Goal: Information Seeking & Learning: Check status

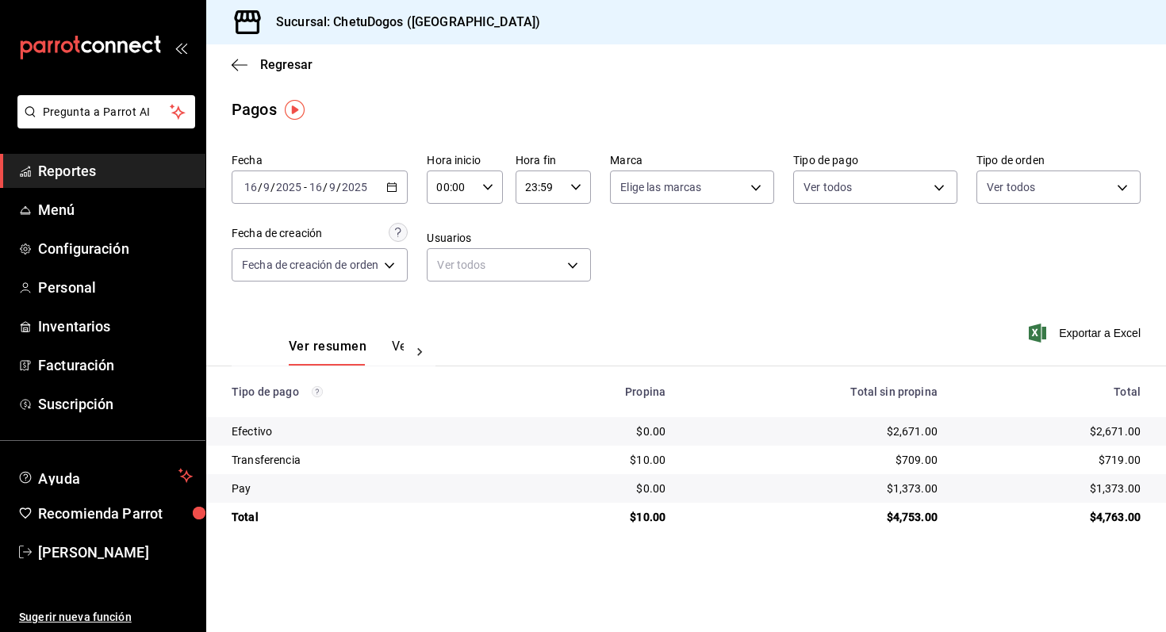
click at [229, 68] on div "Regresar" at bounding box center [685, 64] width 959 height 40
click at [232, 68] on icon "button" at bounding box center [240, 65] width 16 height 14
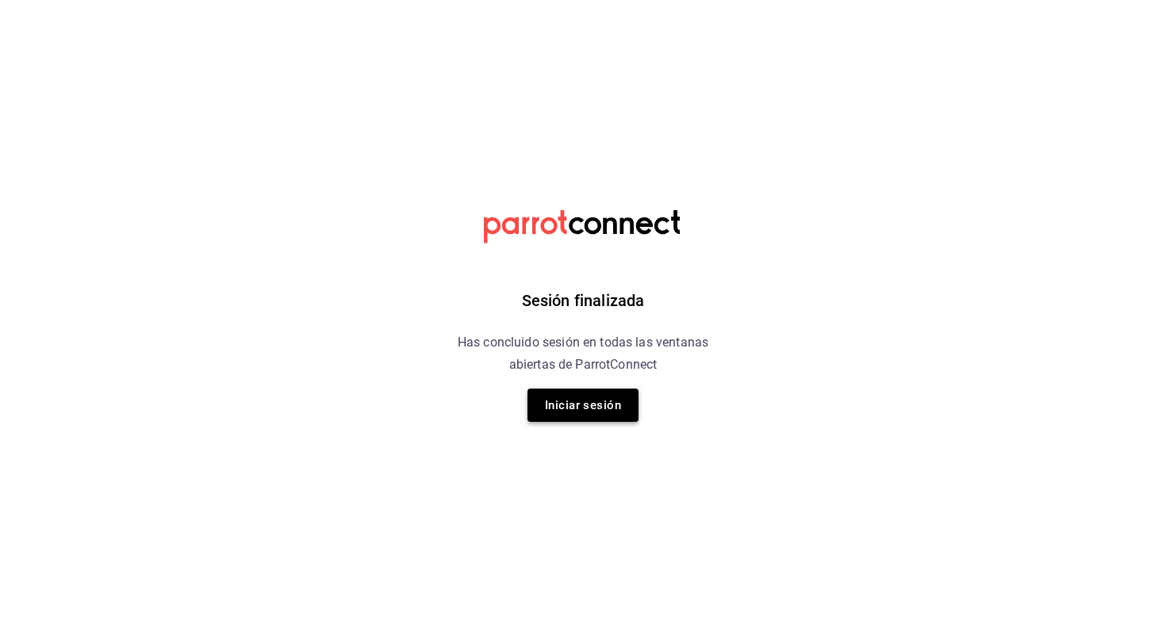
click at [561, 420] on button "Iniciar sesión" at bounding box center [582, 405] width 111 height 33
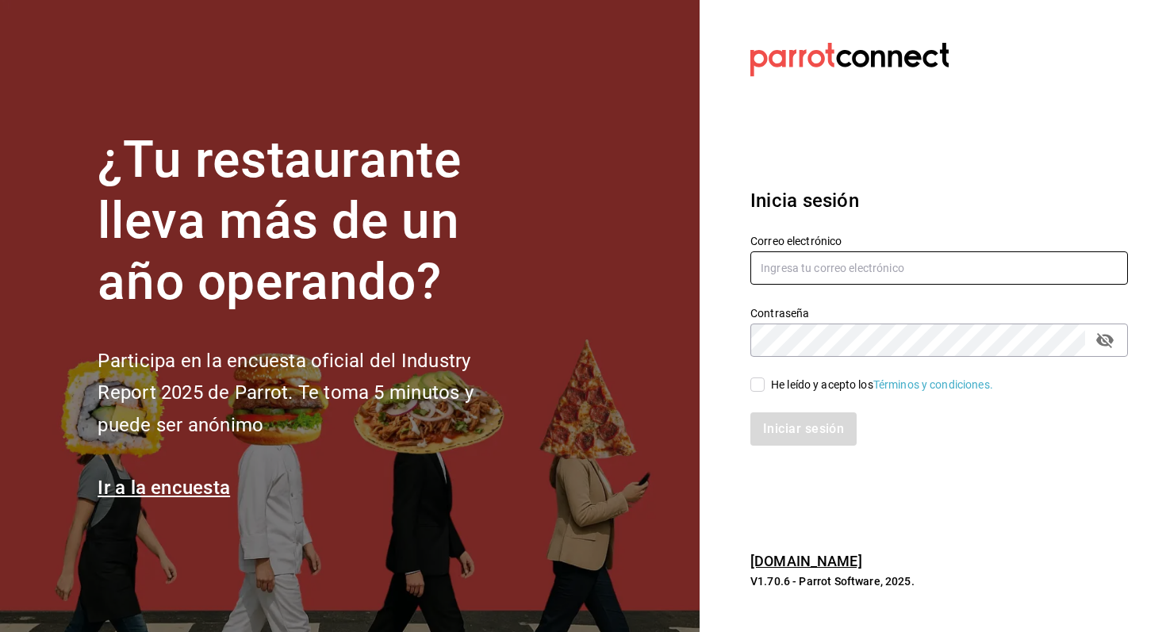
click at [860, 272] on input "text" at bounding box center [938, 267] width 377 height 33
type input "[EMAIL_ADDRESS][DOMAIN_NAME]"
click at [1104, 339] on icon "passwordField" at bounding box center [1104, 340] width 19 height 19
click at [789, 386] on div "He leído y acepto los Términos y condiciones." at bounding box center [882, 385] width 222 height 17
click at [764, 386] on input "He leído y acepto los Términos y condiciones." at bounding box center [757, 384] width 14 height 14
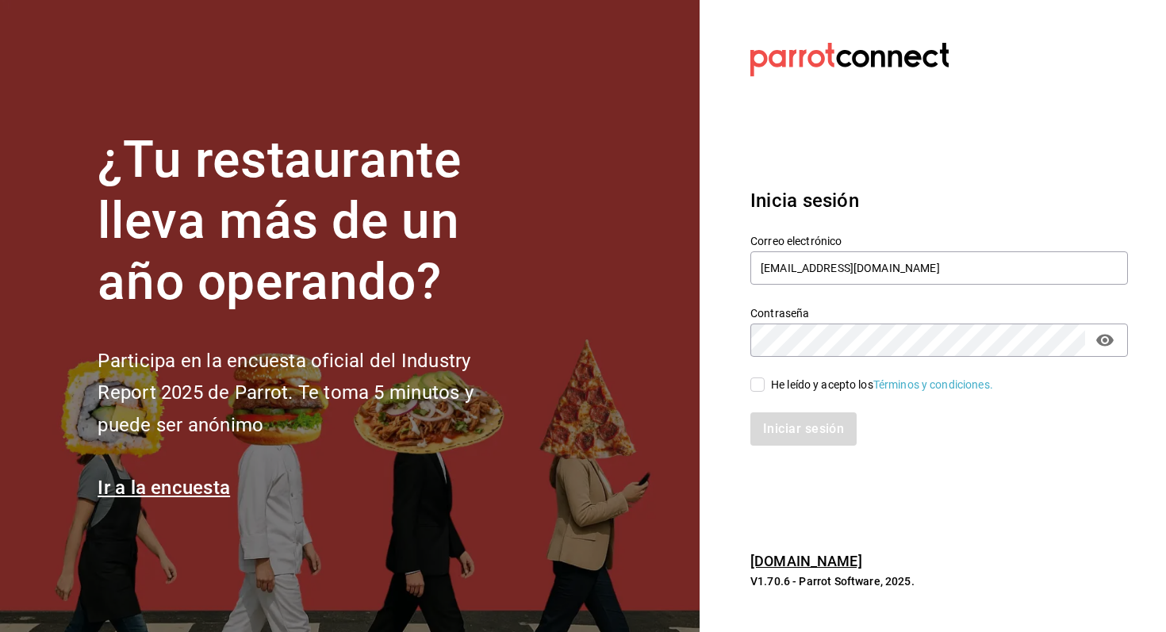
checkbox input "true"
click at [786, 427] on button "Iniciar sesión" at bounding box center [804, 428] width 108 height 33
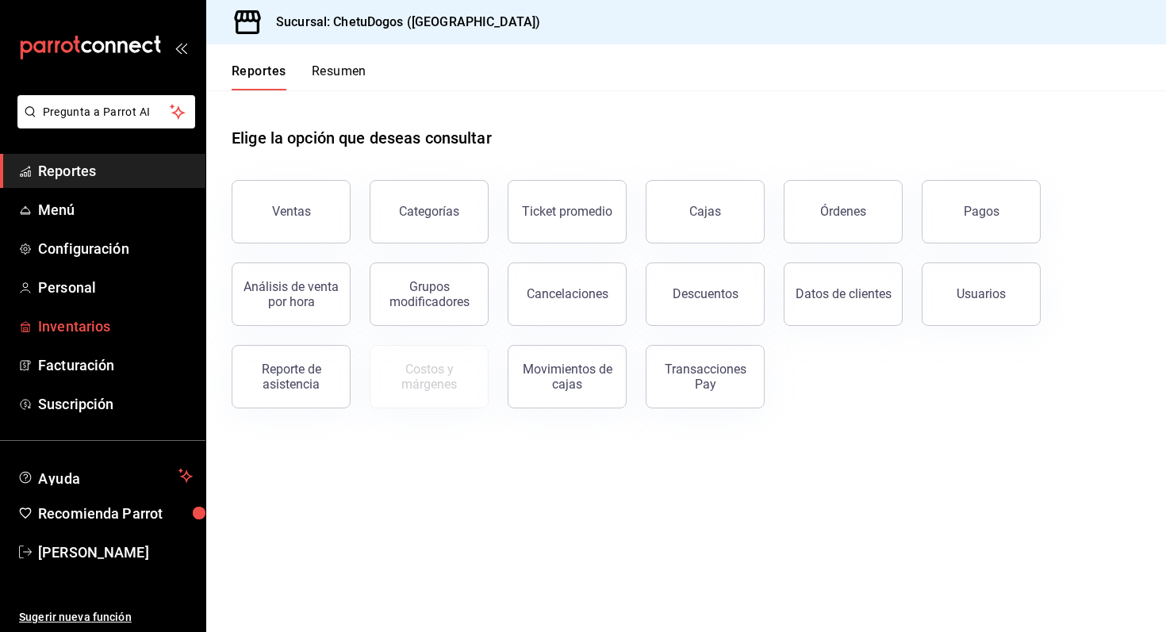
click at [105, 330] on span "Inventarios" at bounding box center [115, 326] width 155 height 21
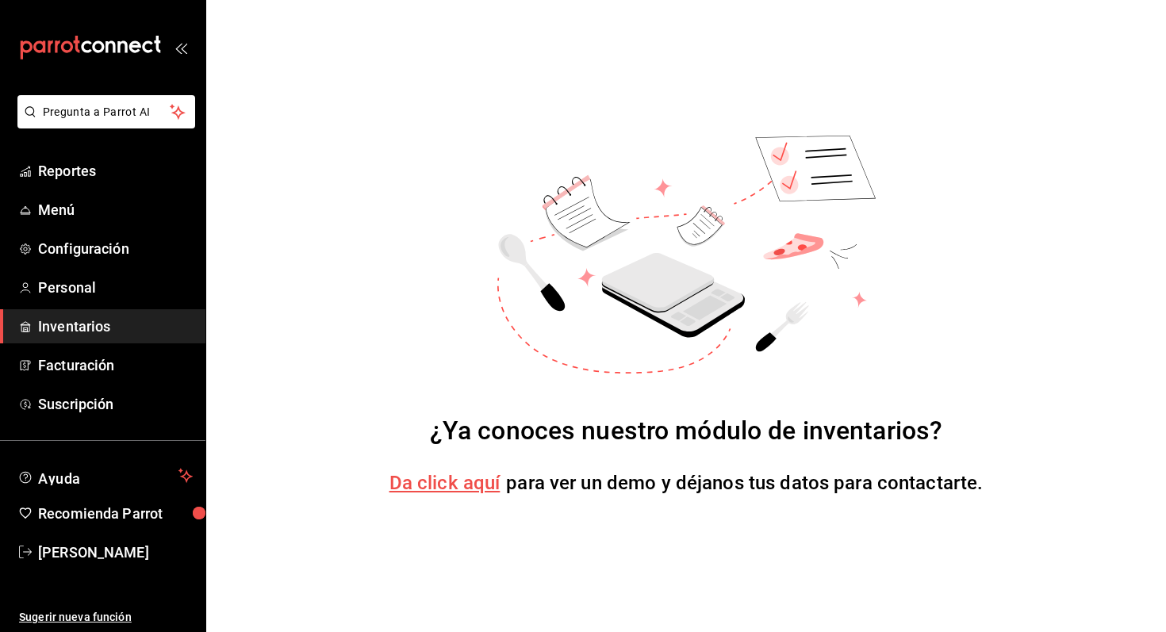
click at [614, 545] on div "¿Ya conoces nuestro módulo de inventarios? Da click aquí para ver un demo y déj…" at bounding box center [685, 316] width 959 height 632
click at [459, 487] on span "Da click aquí" at bounding box center [444, 483] width 111 height 22
click at [103, 171] on span "Reportes" at bounding box center [115, 170] width 155 height 21
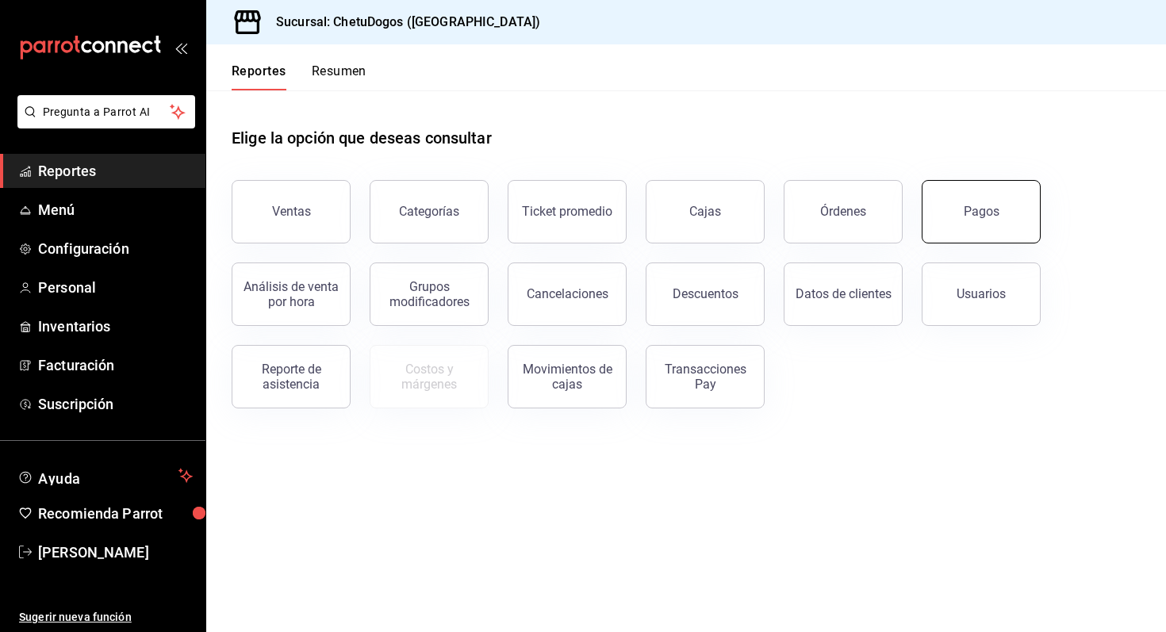
click at [982, 235] on button "Pagos" at bounding box center [980, 211] width 119 height 63
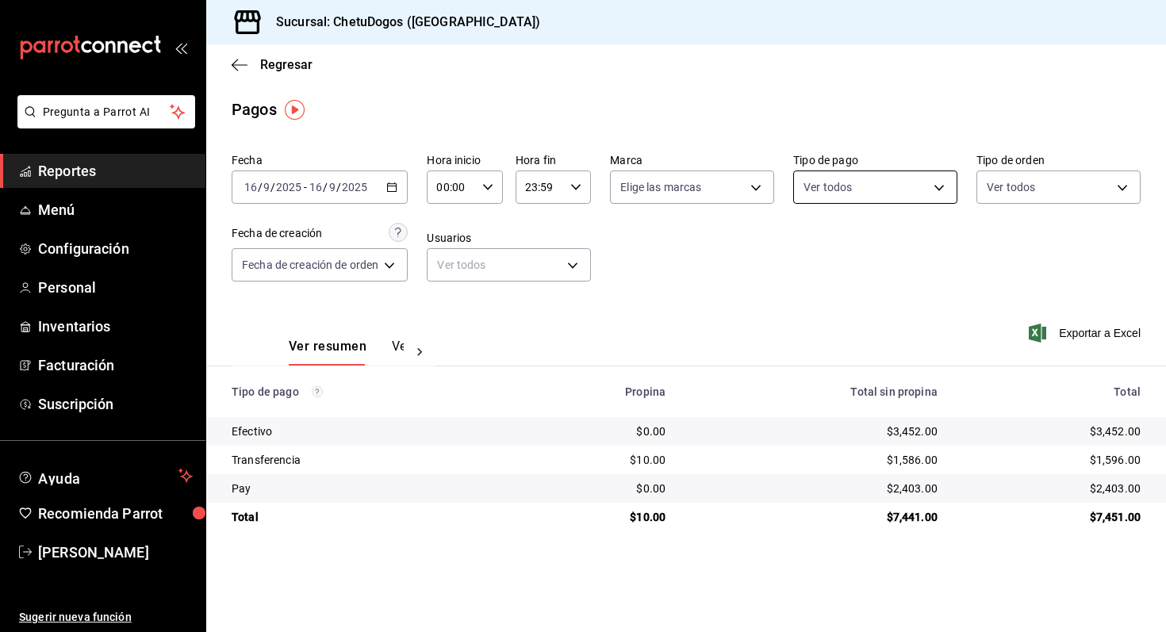
click at [868, 186] on body "Pregunta a Parrot AI Reportes Menú Configuración Personal Inventarios Facturaci…" at bounding box center [583, 316] width 1166 height 632
click at [871, 343] on span "Transferencia" at bounding box center [893, 337] width 113 height 17
type input "3ed6a707-958b-4f58-96bd-1765151de521"
checkbox input "true"
click at [1020, 260] on div at bounding box center [583, 316] width 1166 height 632
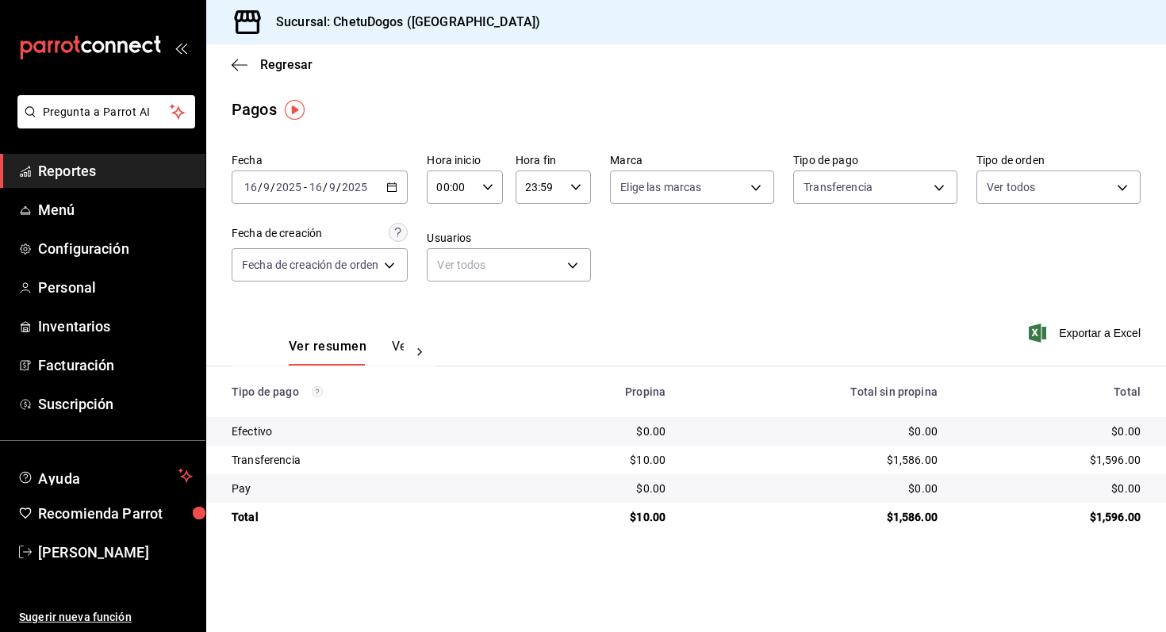
click at [396, 355] on button "Ver pagos" at bounding box center [421, 352] width 59 height 27
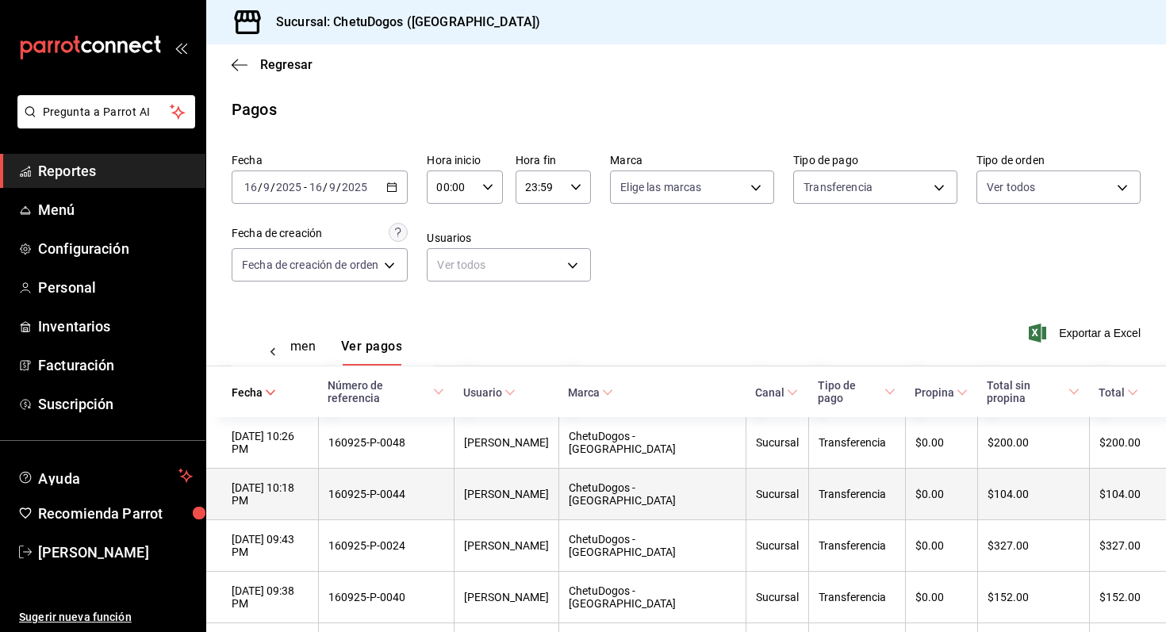
scroll to position [113, 0]
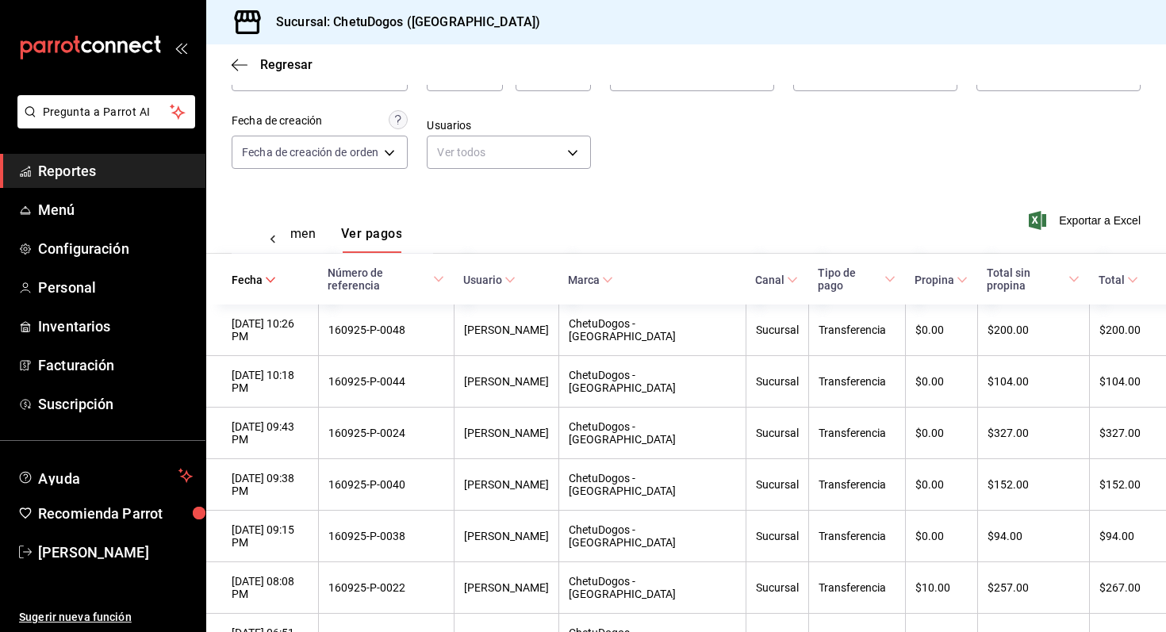
click at [291, 232] on button "Ver resumen" at bounding box center [279, 239] width 74 height 27
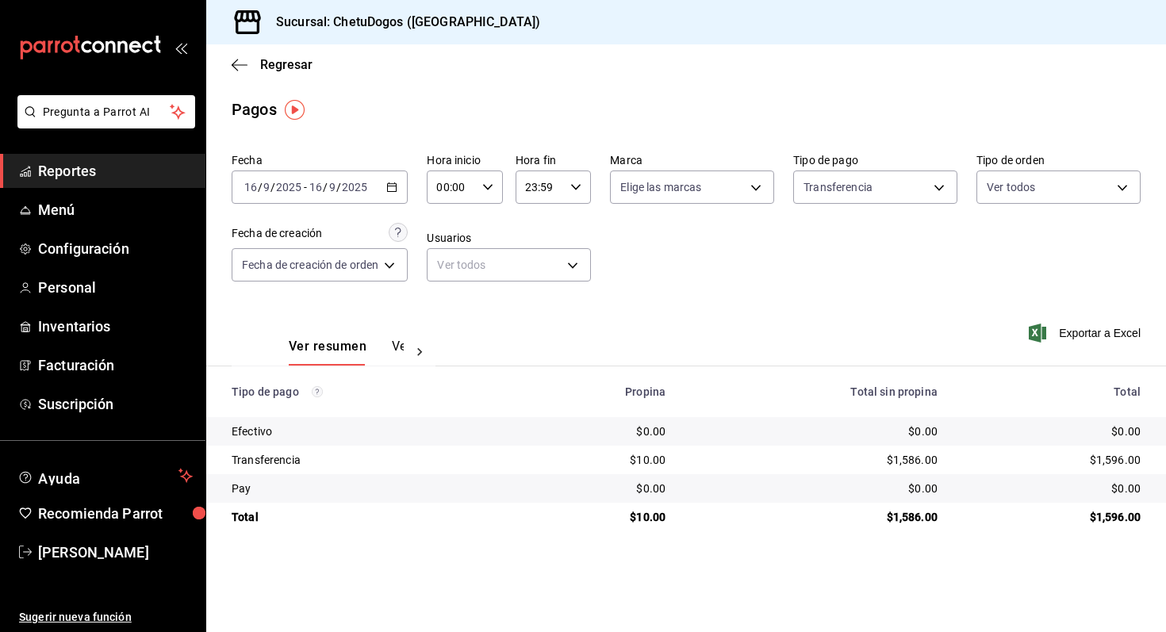
click at [395, 349] on button "Ver pagos" at bounding box center [421, 352] width 59 height 27
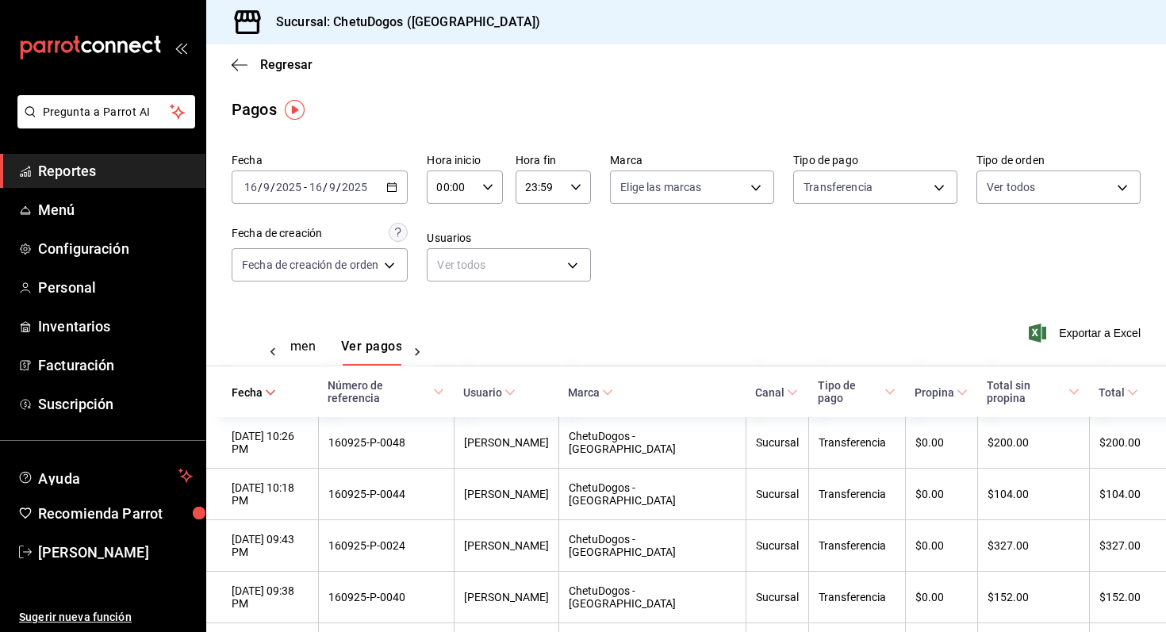
scroll to position [113, 0]
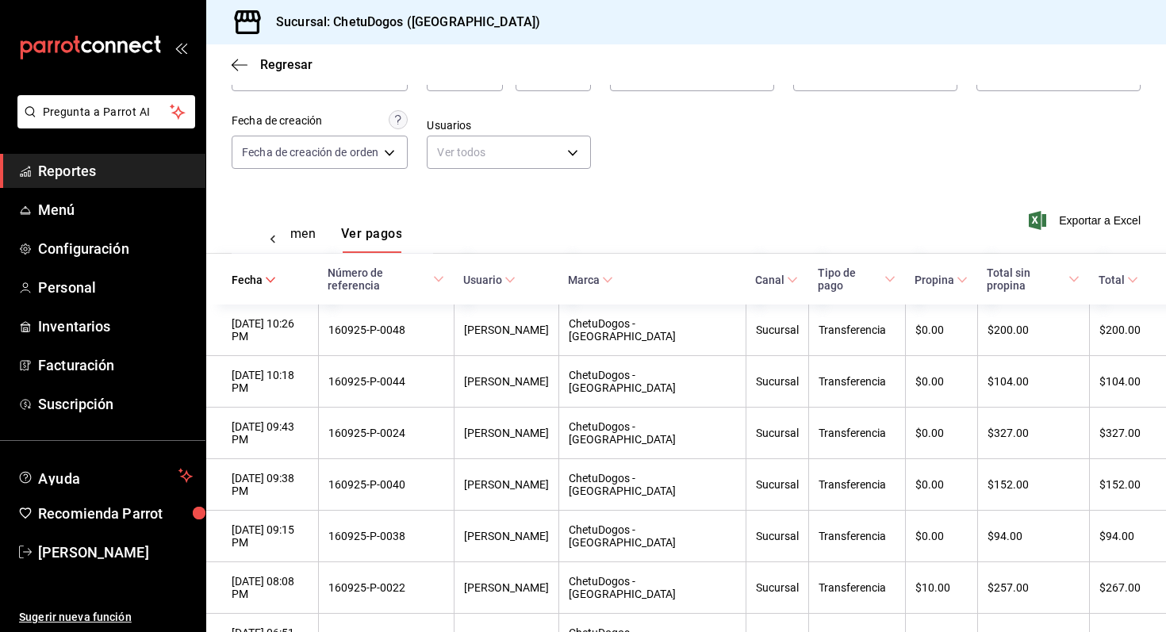
click at [308, 243] on button "Ver resumen" at bounding box center [279, 239] width 74 height 27
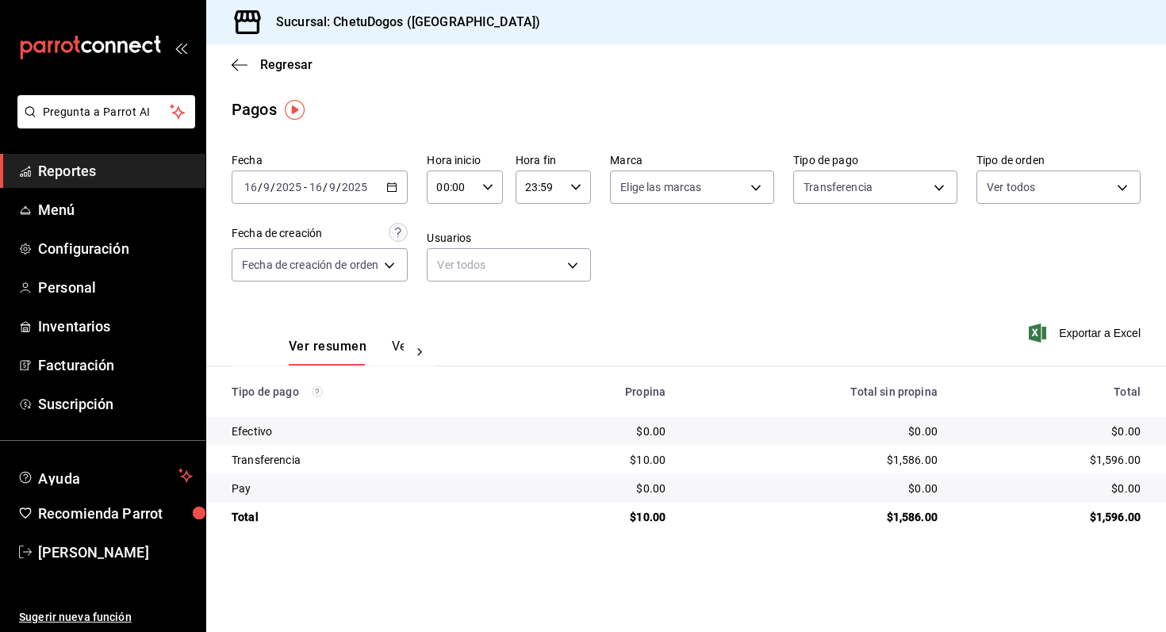
drag, startPoint x: 1101, startPoint y: 469, endPoint x: 1112, endPoint y: 469, distance: 11.1
click at [1112, 469] on td "$1,596.00" at bounding box center [1058, 460] width 216 height 29
click at [242, 67] on icon "button" at bounding box center [240, 65] width 16 height 14
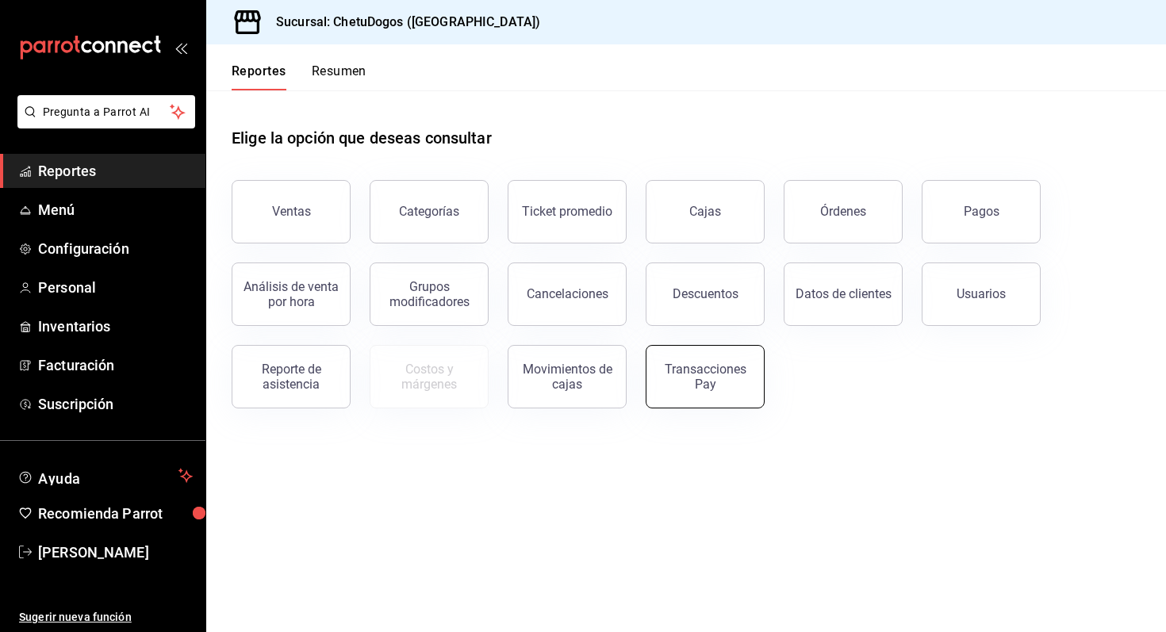
click at [716, 372] on div "Transacciones Pay" at bounding box center [705, 377] width 98 height 30
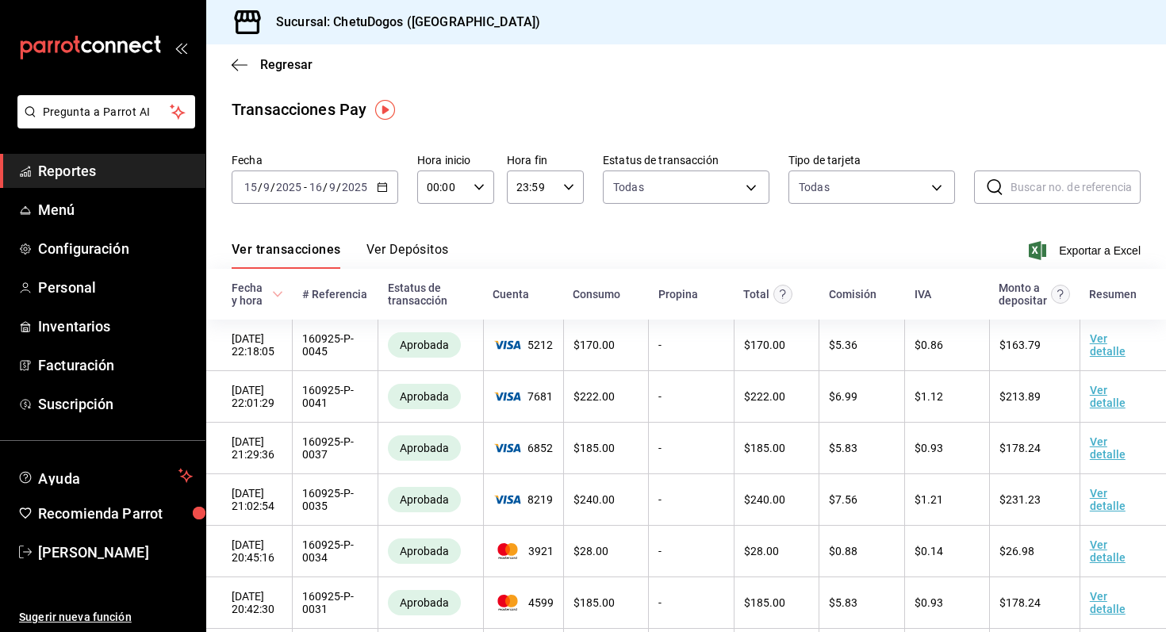
click at [238, 78] on div "Regresar" at bounding box center [685, 64] width 959 height 40
click at [235, 54] on div "Regresar" at bounding box center [685, 64] width 959 height 40
click at [234, 64] on icon "button" at bounding box center [240, 64] width 16 height 1
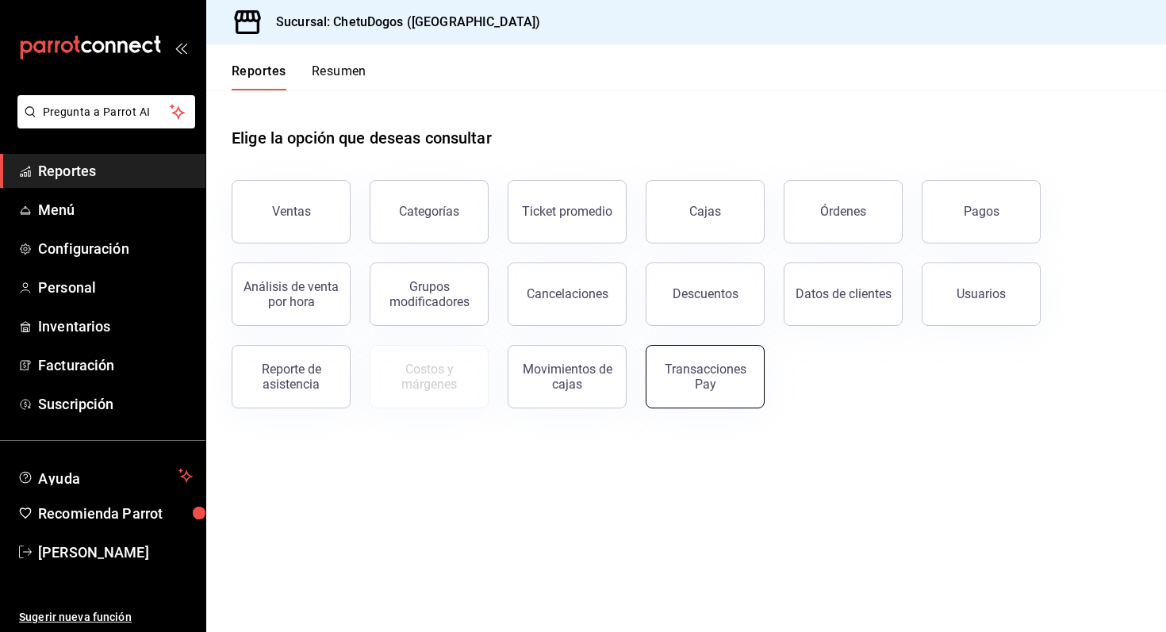
click at [707, 358] on button "Transacciones Pay" at bounding box center [704, 376] width 119 height 63
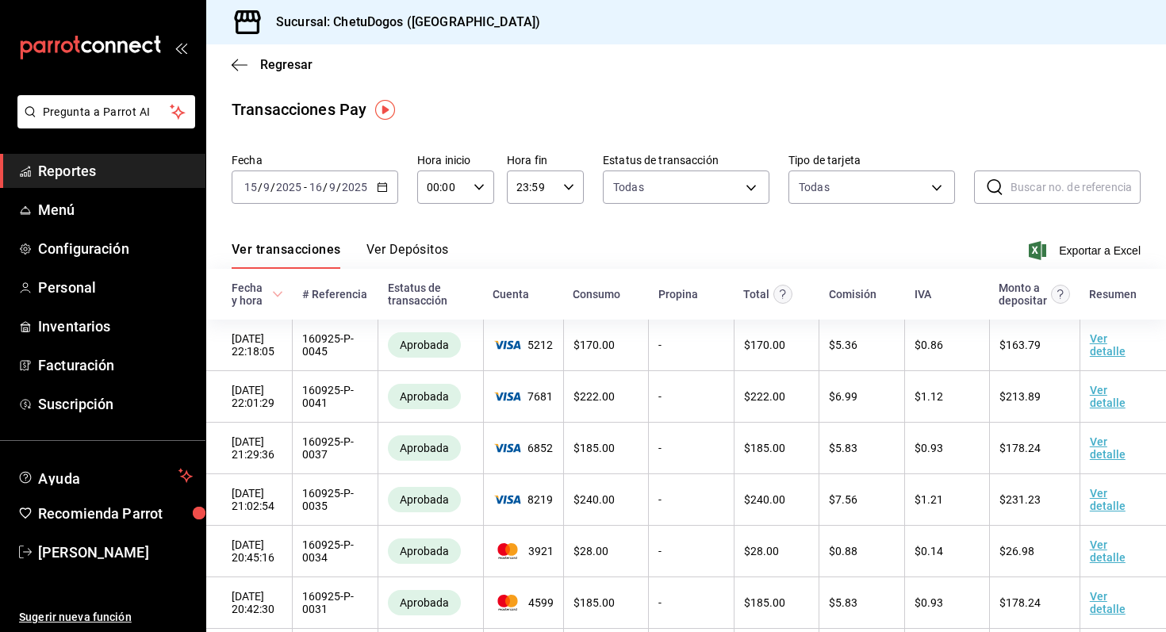
click at [402, 235] on div "Ver transacciones Ver Depósitos Exportar a Excel" at bounding box center [686, 246] width 909 height 46
click at [389, 262] on button "Ver Depósitos" at bounding box center [407, 255] width 82 height 27
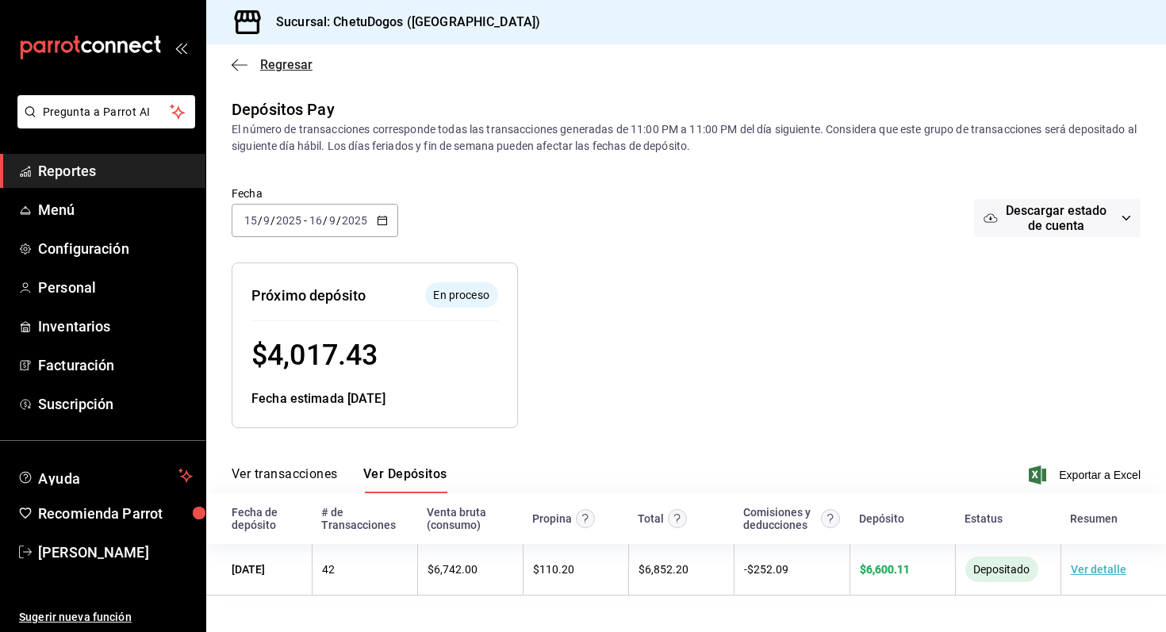
click at [246, 70] on icon "button" at bounding box center [240, 65] width 16 height 14
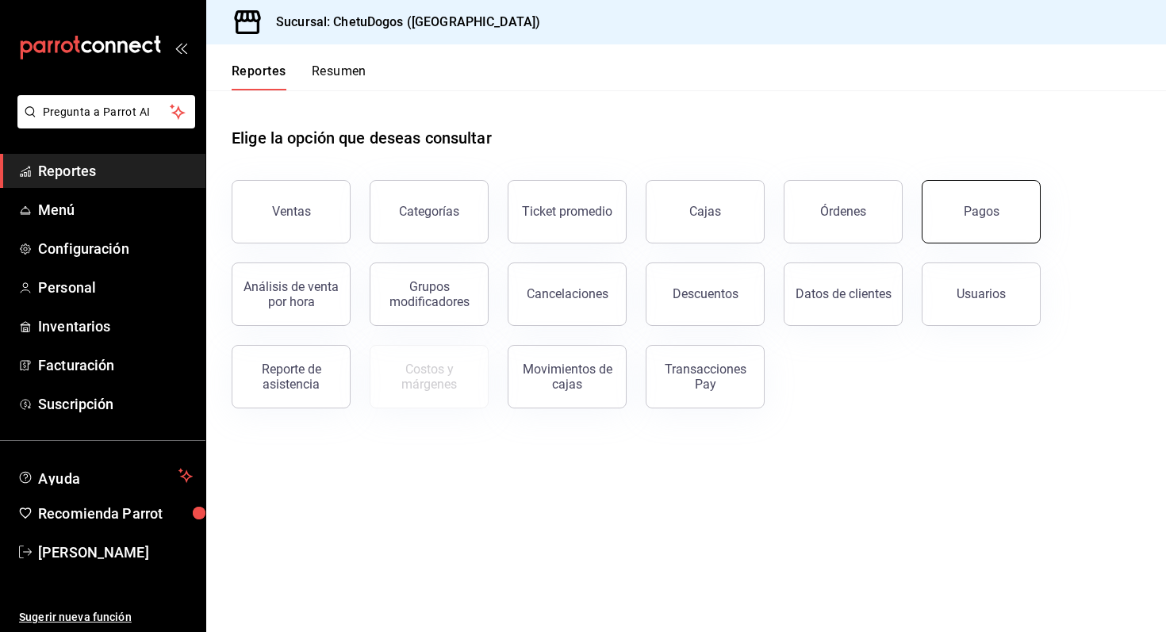
click at [972, 235] on button "Pagos" at bounding box center [980, 211] width 119 height 63
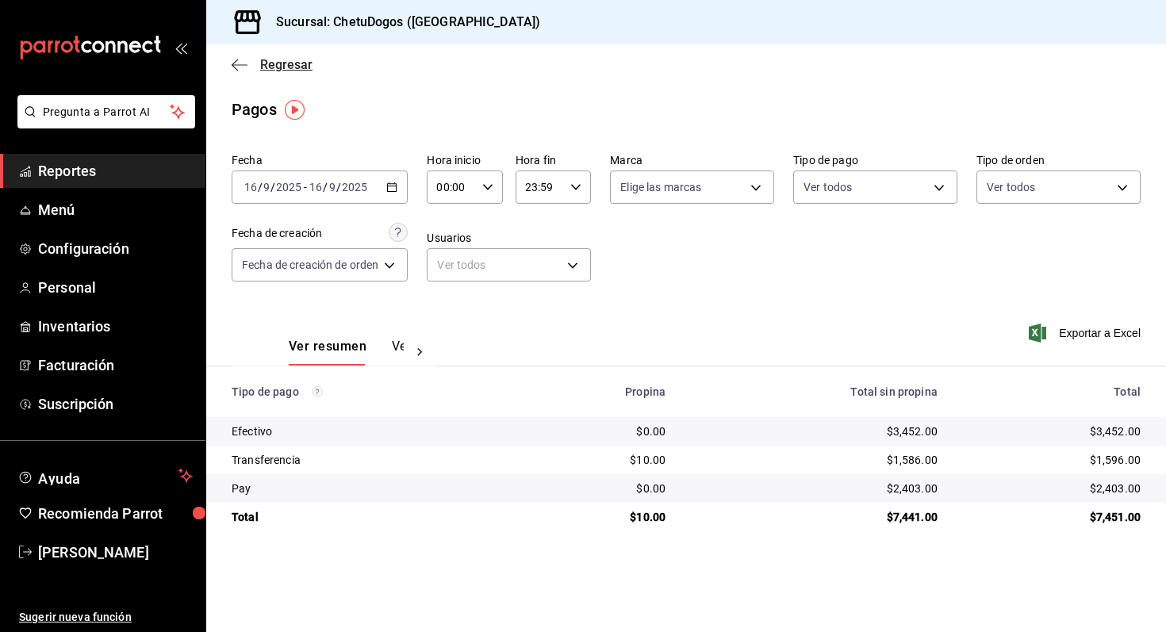
click at [232, 69] on icon "button" at bounding box center [240, 65] width 16 height 14
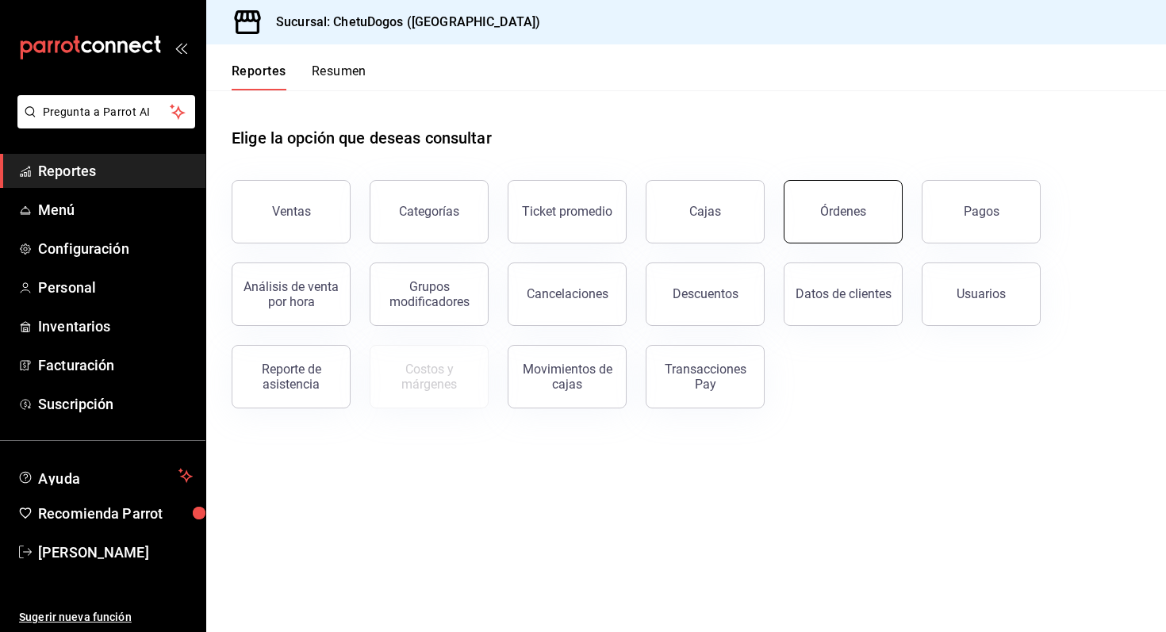
click at [845, 230] on button "Órdenes" at bounding box center [842, 211] width 119 height 63
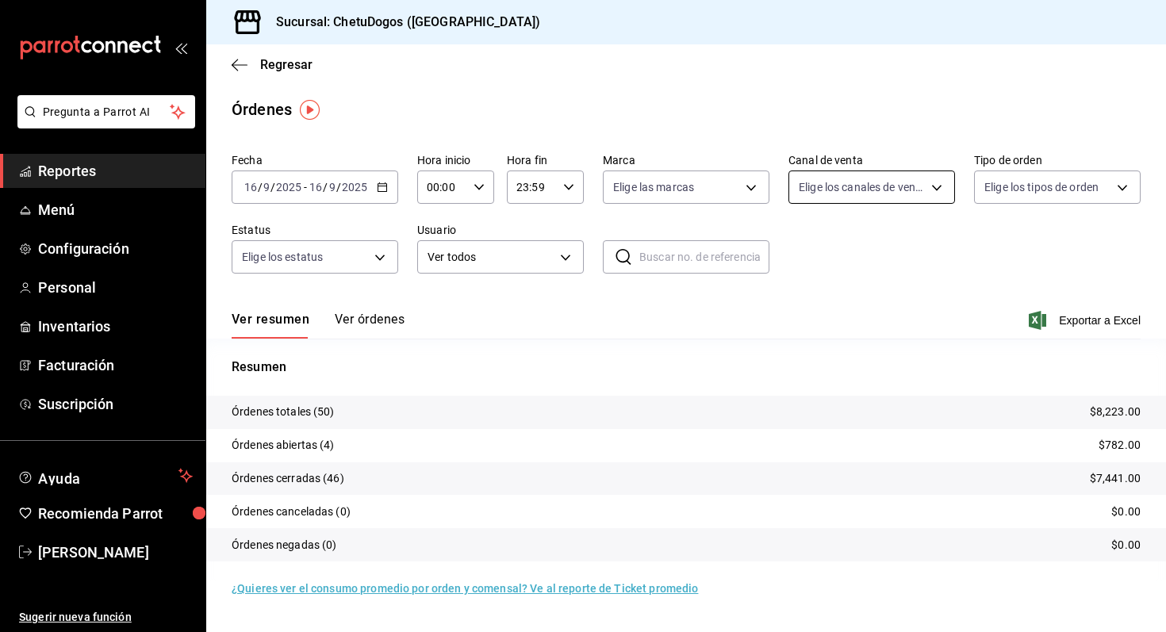
click at [902, 188] on body "Pregunta a Parrot AI Reportes Menú Configuración Personal Inventarios Facturaci…" at bounding box center [583, 316] width 1166 height 632
click at [1041, 215] on div at bounding box center [583, 316] width 1166 height 632
click at [1018, 197] on body "Pregunta a Parrot AI Reportes Menú Configuración Personal Inventarios Facturaci…" at bounding box center [583, 316] width 1166 height 632
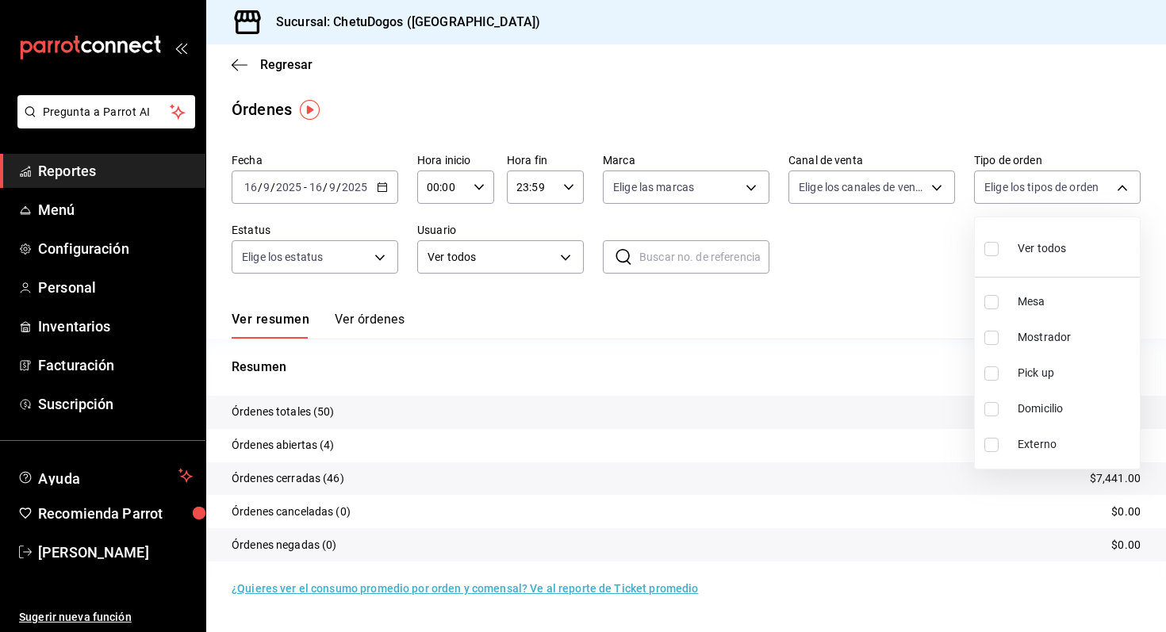
click at [1038, 414] on span "Domicilio" at bounding box center [1075, 408] width 116 height 17
type input "16f25281-3d20-4955-8477-42de74bf012f"
checkbox input "true"
click at [603, 342] on div at bounding box center [583, 316] width 1166 height 632
click at [254, 61] on span "Regresar" at bounding box center [272, 64] width 81 height 15
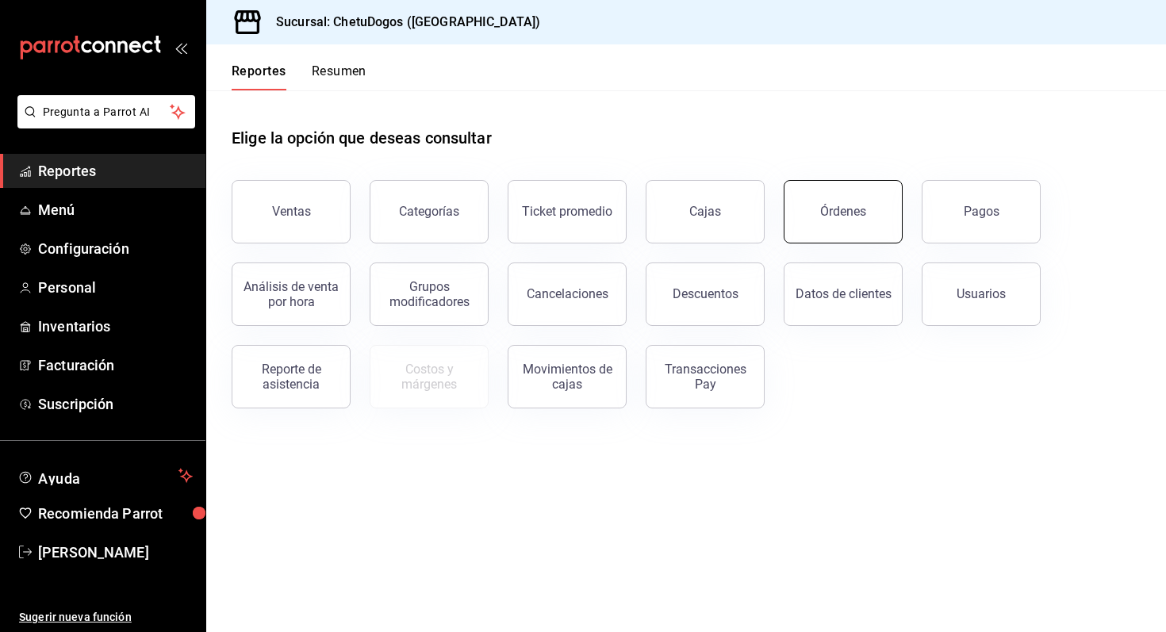
click at [845, 201] on button "Órdenes" at bounding box center [842, 211] width 119 height 63
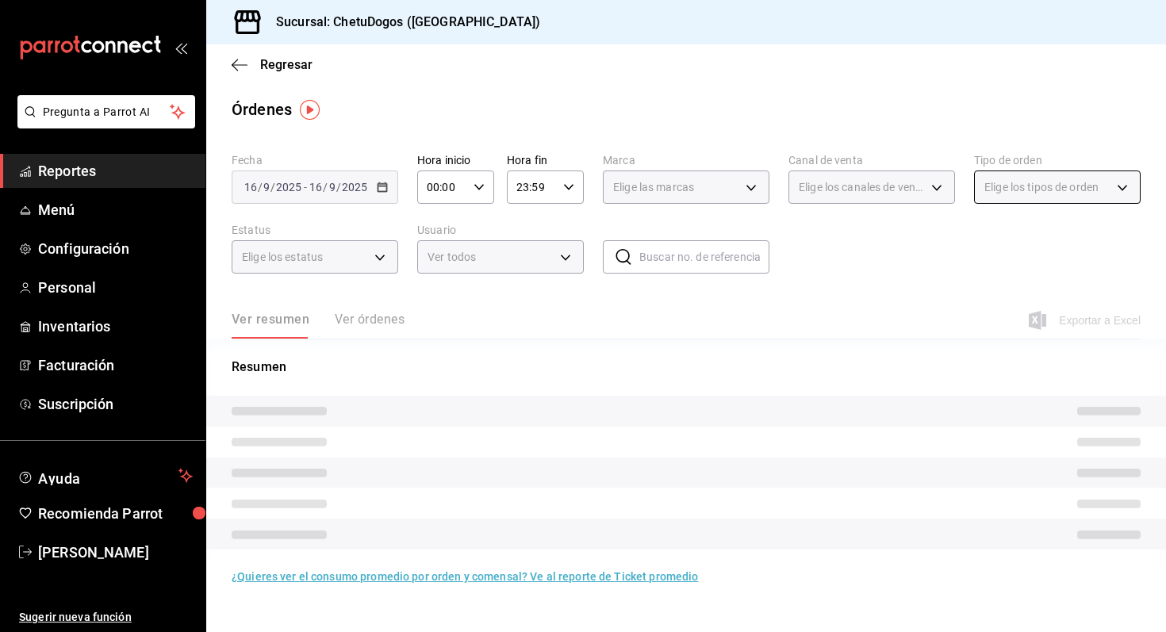
click at [1079, 199] on div "Elige los tipos de orden" at bounding box center [1057, 186] width 167 height 33
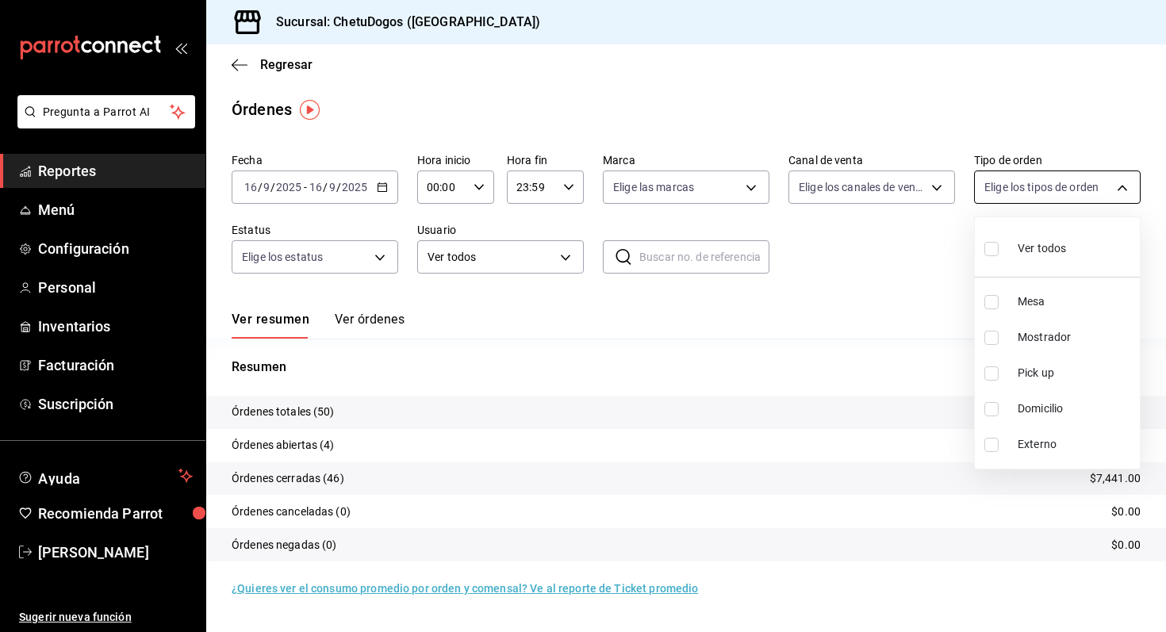
click at [1079, 199] on body "Pregunta a Parrot AI Reportes Menú Configuración Personal Inventarios Facturaci…" at bounding box center [583, 316] width 1166 height 632
click at [1000, 419] on li "Domicilio" at bounding box center [1056, 409] width 165 height 36
type input "16f25281-3d20-4955-8477-42de74bf012f"
checkbox input "true"
click at [830, 307] on div at bounding box center [583, 316] width 1166 height 632
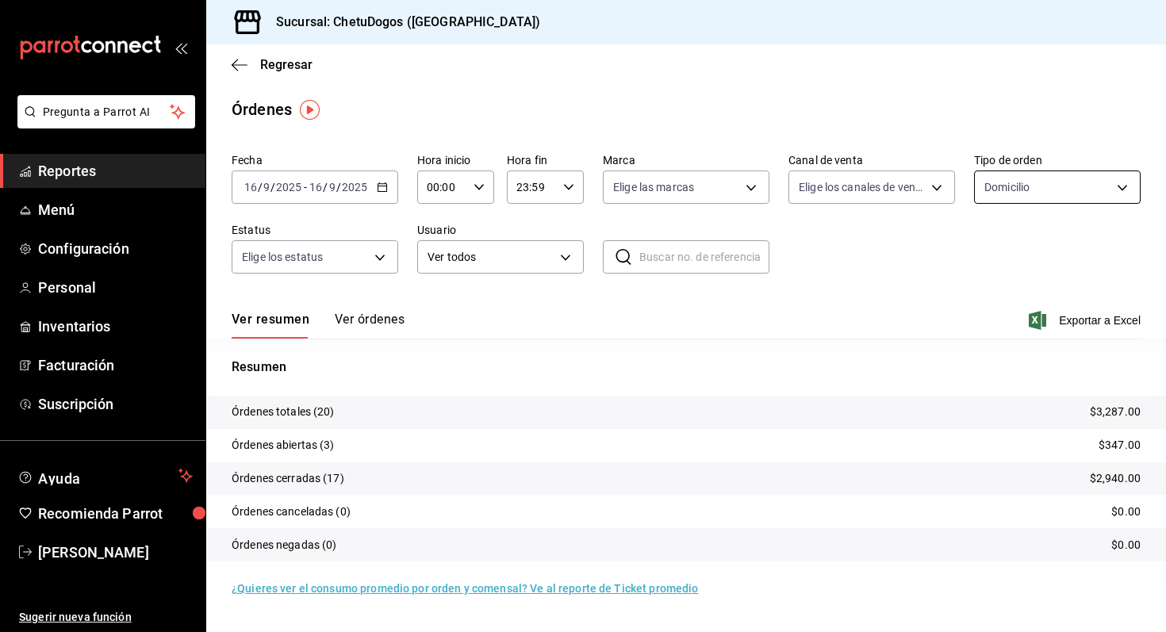
click at [1069, 170] on body "Pregunta a Parrot AI Reportes Menú Configuración Personal Inventarios Facturaci…" at bounding box center [583, 316] width 1166 height 632
click at [812, 384] on div at bounding box center [583, 316] width 1166 height 632
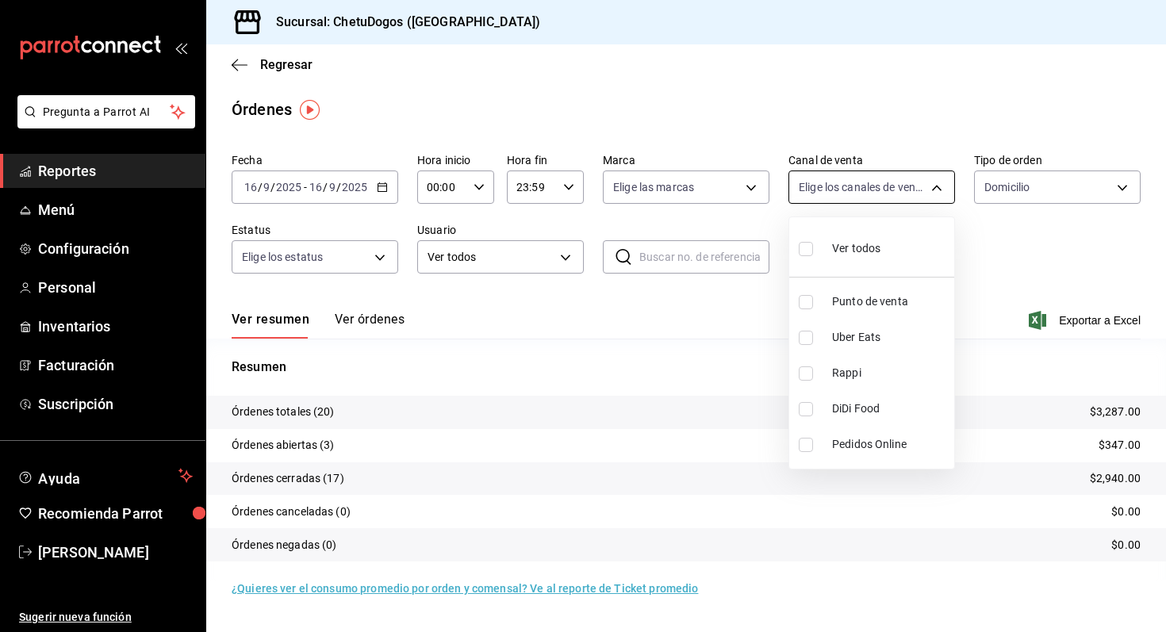
click at [901, 172] on body "Pregunta a Parrot AI Reportes Menú Configuración Personal Inventarios Facturaci…" at bounding box center [583, 316] width 1166 height 632
click at [942, 122] on div at bounding box center [583, 316] width 1166 height 632
click at [246, 70] on icon "button" at bounding box center [240, 65] width 16 height 14
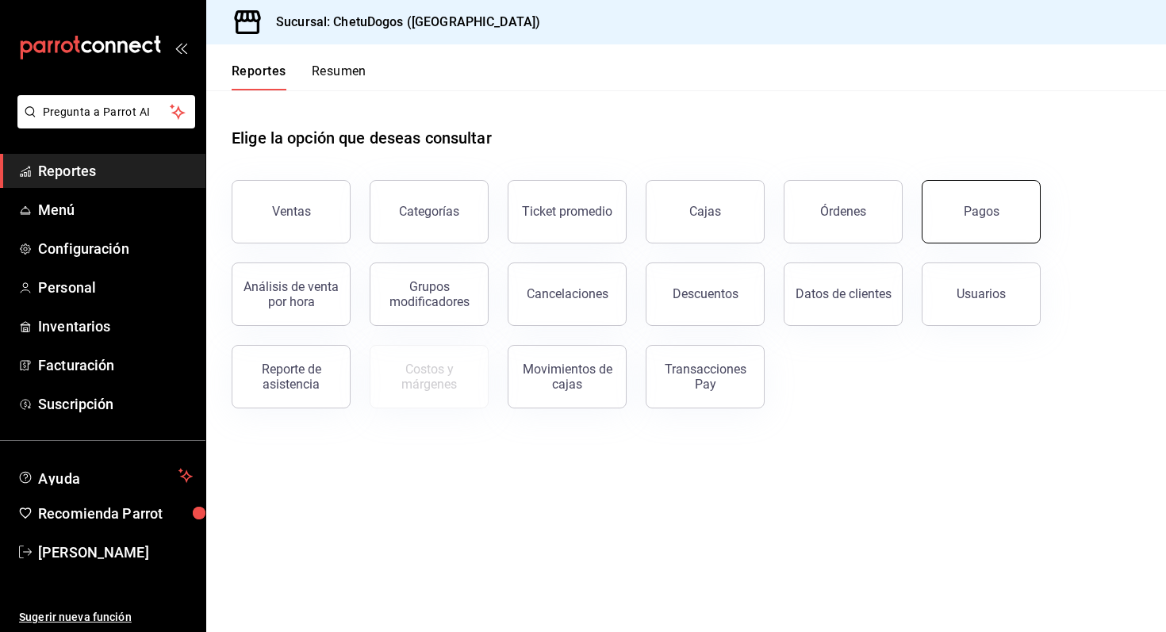
click at [956, 224] on button "Pagos" at bounding box center [980, 211] width 119 height 63
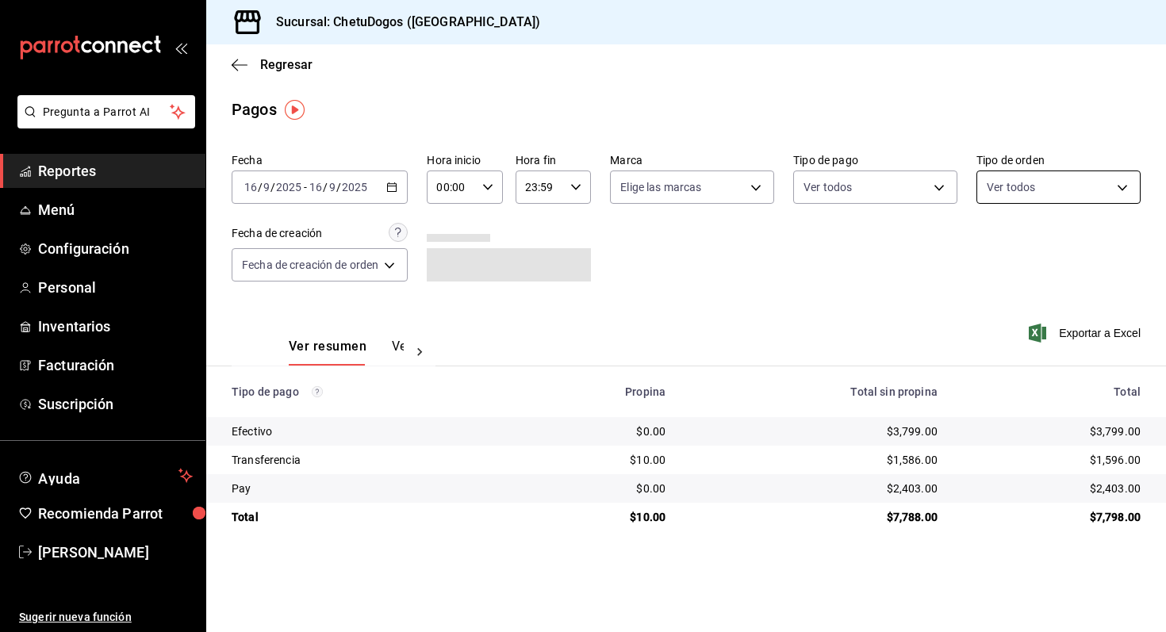
click at [1015, 198] on body "Pregunta a Parrot AI Reportes Menú Configuración Personal Inventarios Facturaci…" at bounding box center [583, 316] width 1166 height 632
click at [1023, 412] on span "Domicilio" at bounding box center [1076, 408] width 113 height 17
type input "16f25281-3d20-4955-8477-42de74bf012f"
checkbox input "true"
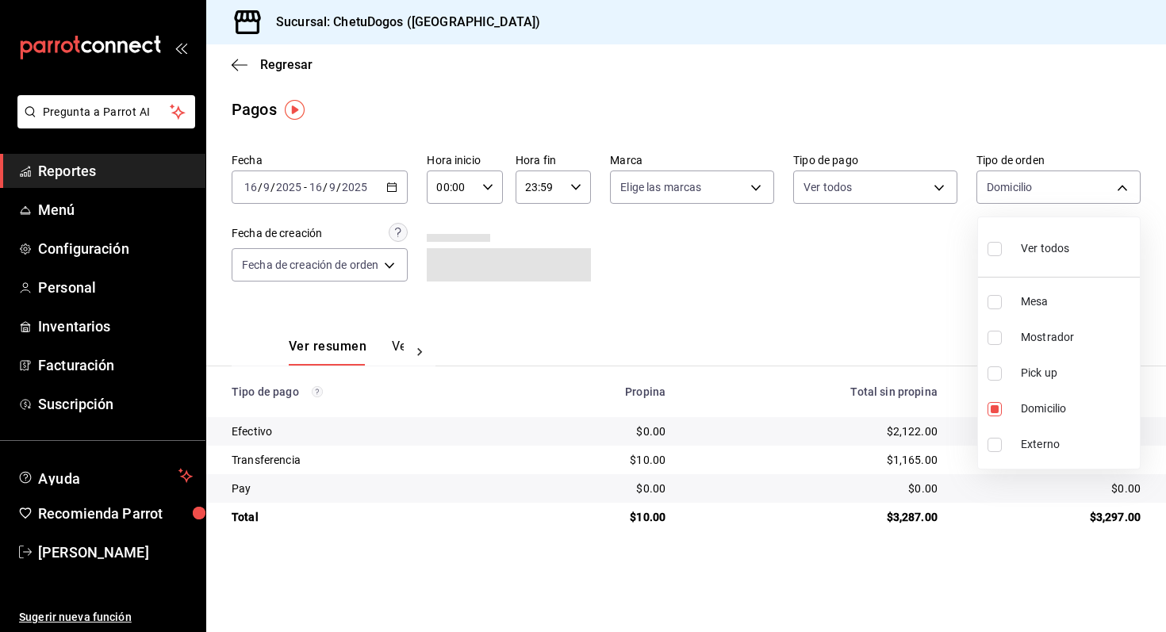
click at [881, 193] on div at bounding box center [583, 316] width 1166 height 632
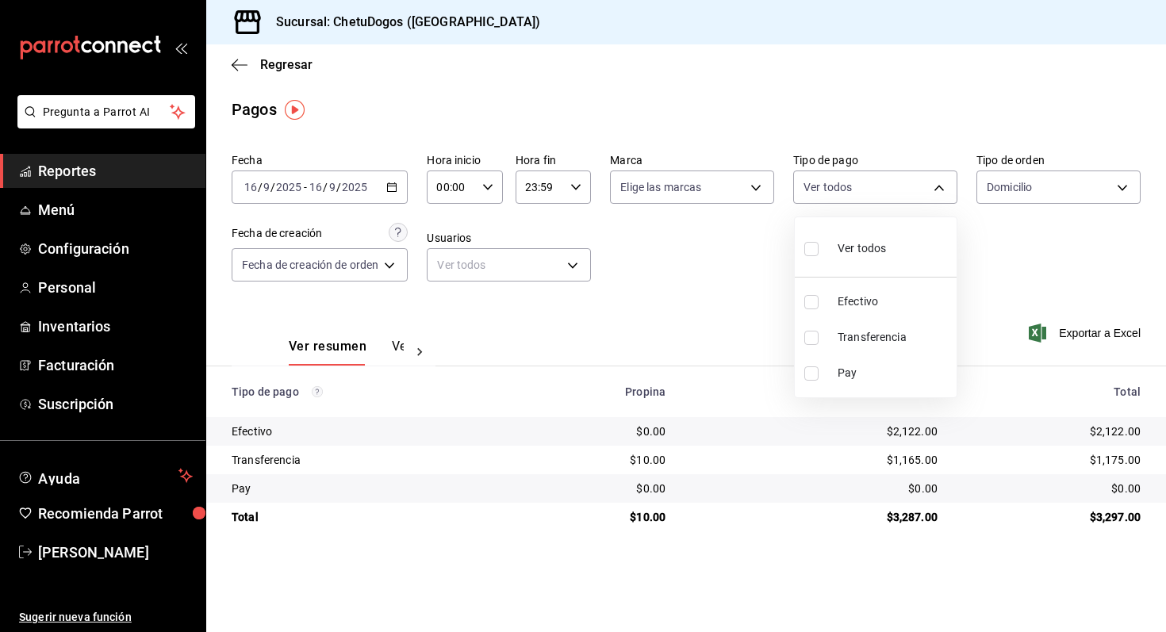
click at [881, 193] on body "Pregunta a Parrot AI Reportes Menú Configuración Personal Inventarios Facturaci…" at bounding box center [583, 316] width 1166 height 632
click at [853, 305] on span "Efectivo" at bounding box center [893, 301] width 113 height 17
type input "e8f95583-82d8-4709-aa86-e29d7d0c9b5a"
checkbox input "true"
click at [704, 256] on div at bounding box center [583, 316] width 1166 height 632
